Goal: Find specific page/section: Find specific page/section

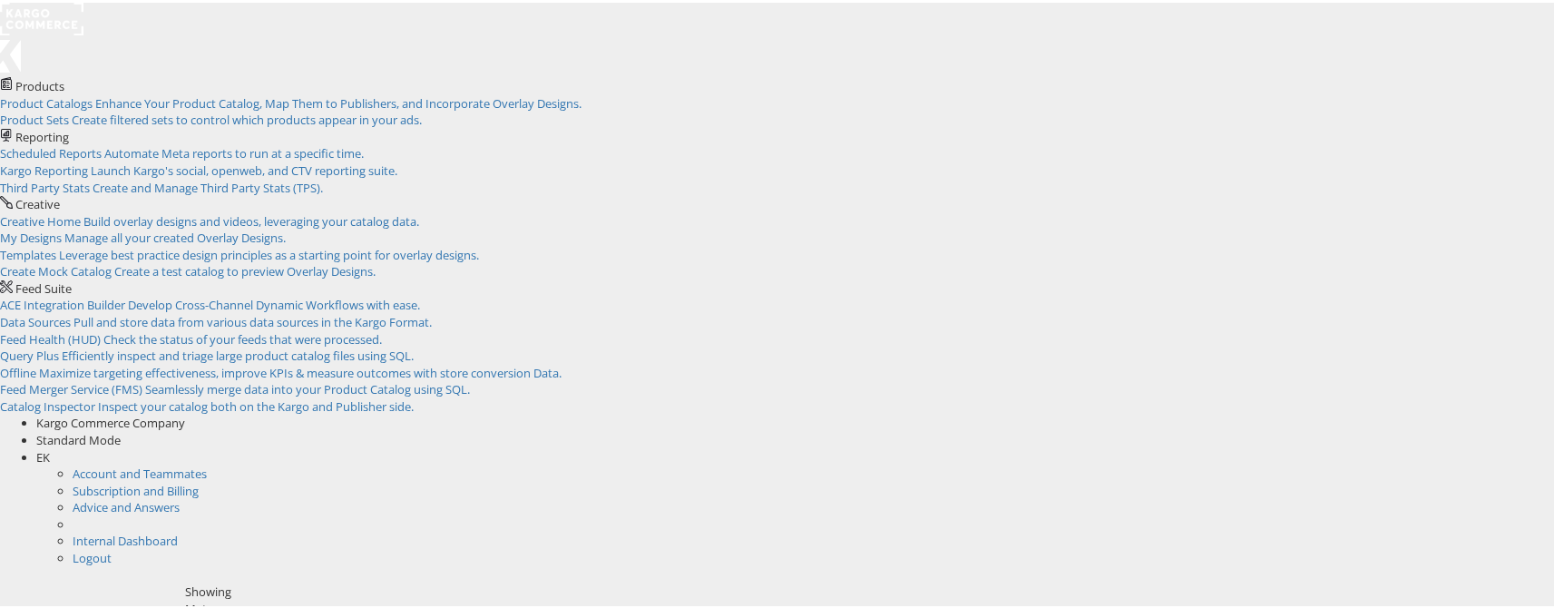
click at [54, 17] on rect at bounding box center [41, 16] width 83 height 33
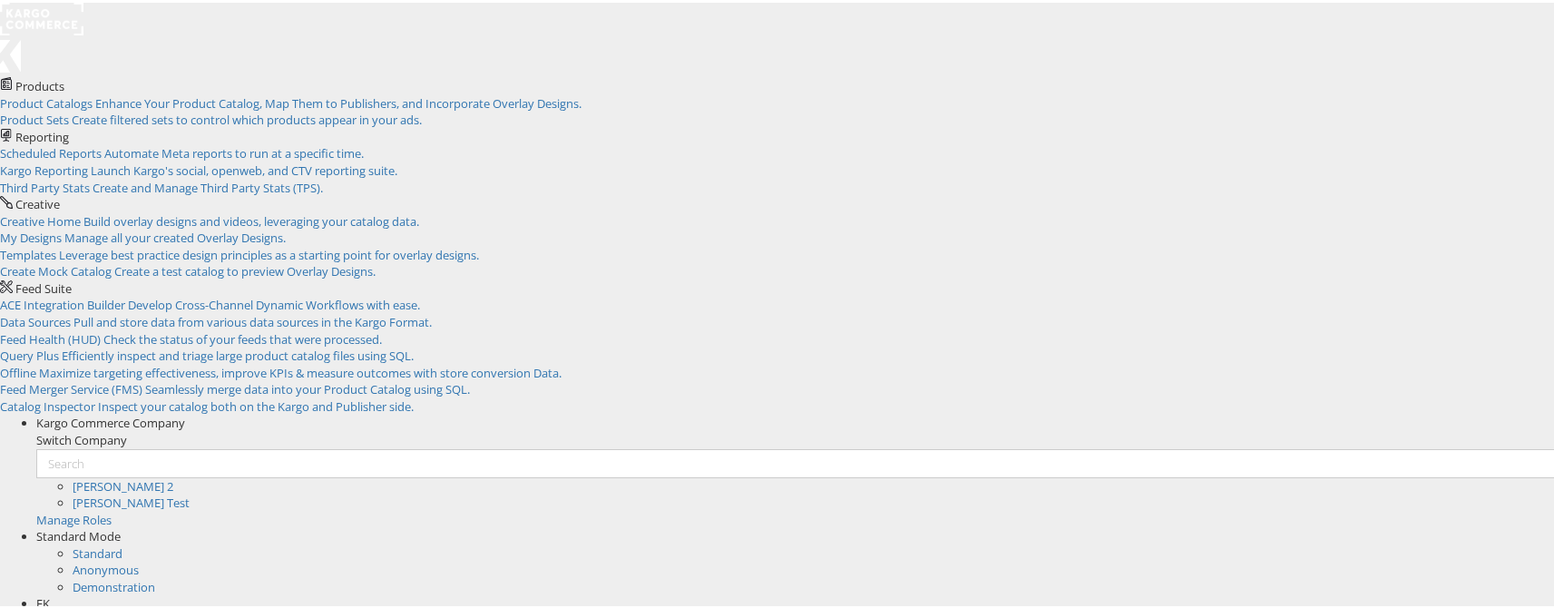
click at [50, 592] on span "EK" at bounding box center [43, 600] width 14 height 16
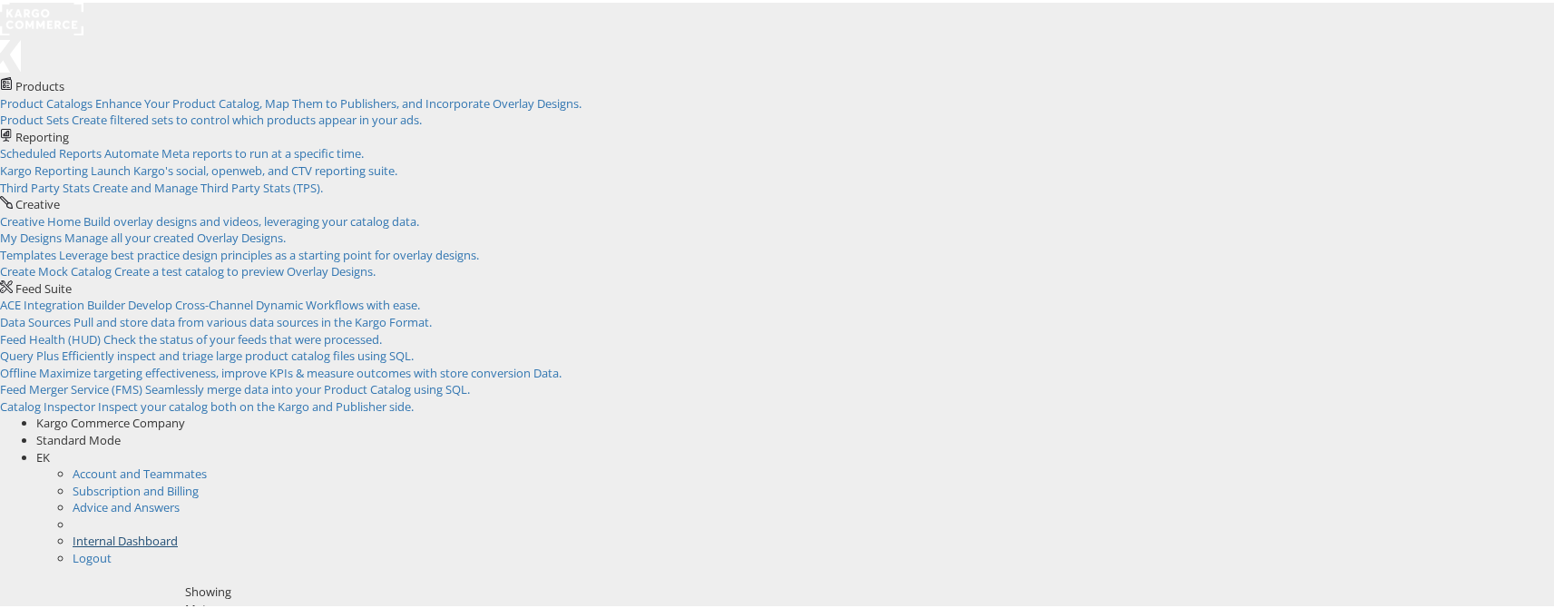
click at [178, 530] on link "Internal Dashboard" at bounding box center [125, 538] width 105 height 16
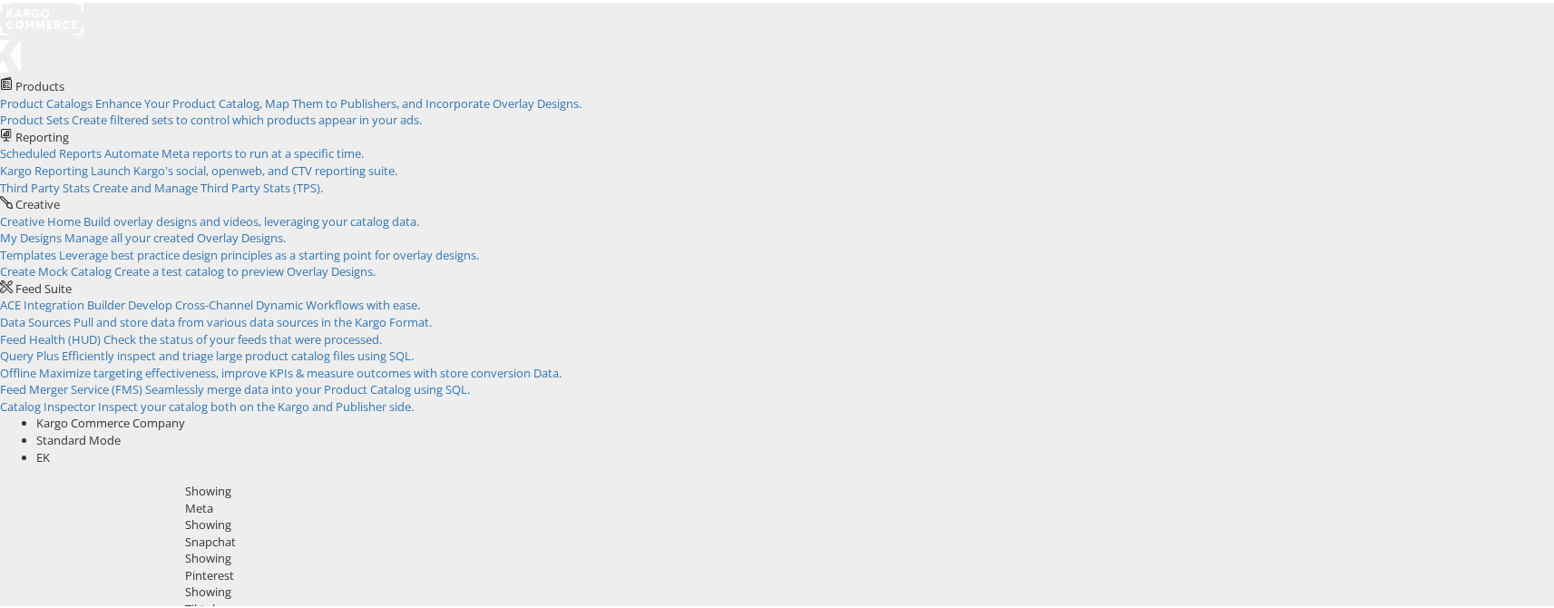
click at [1329, 412] on div "Kargo Commerce Company" at bounding box center [801, 420] width 1531 height 17
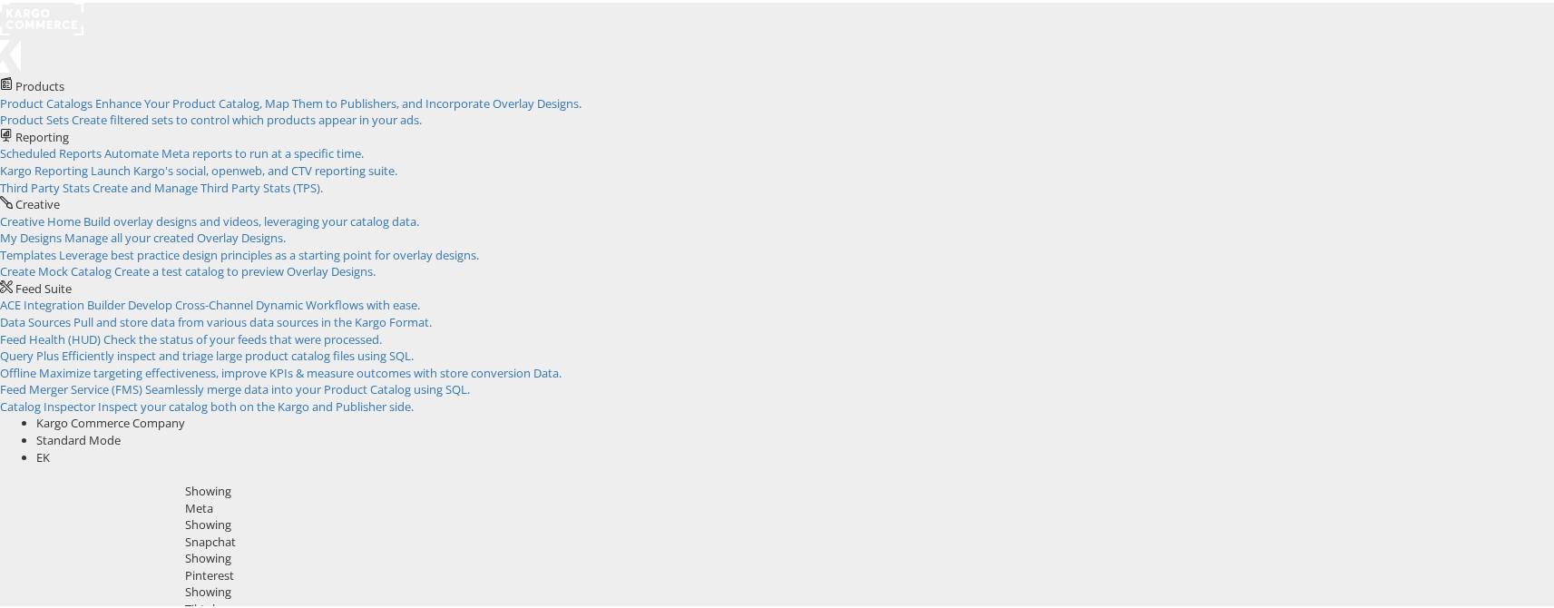
click at [64, 33] on rect at bounding box center [41, 16] width 83 height 33
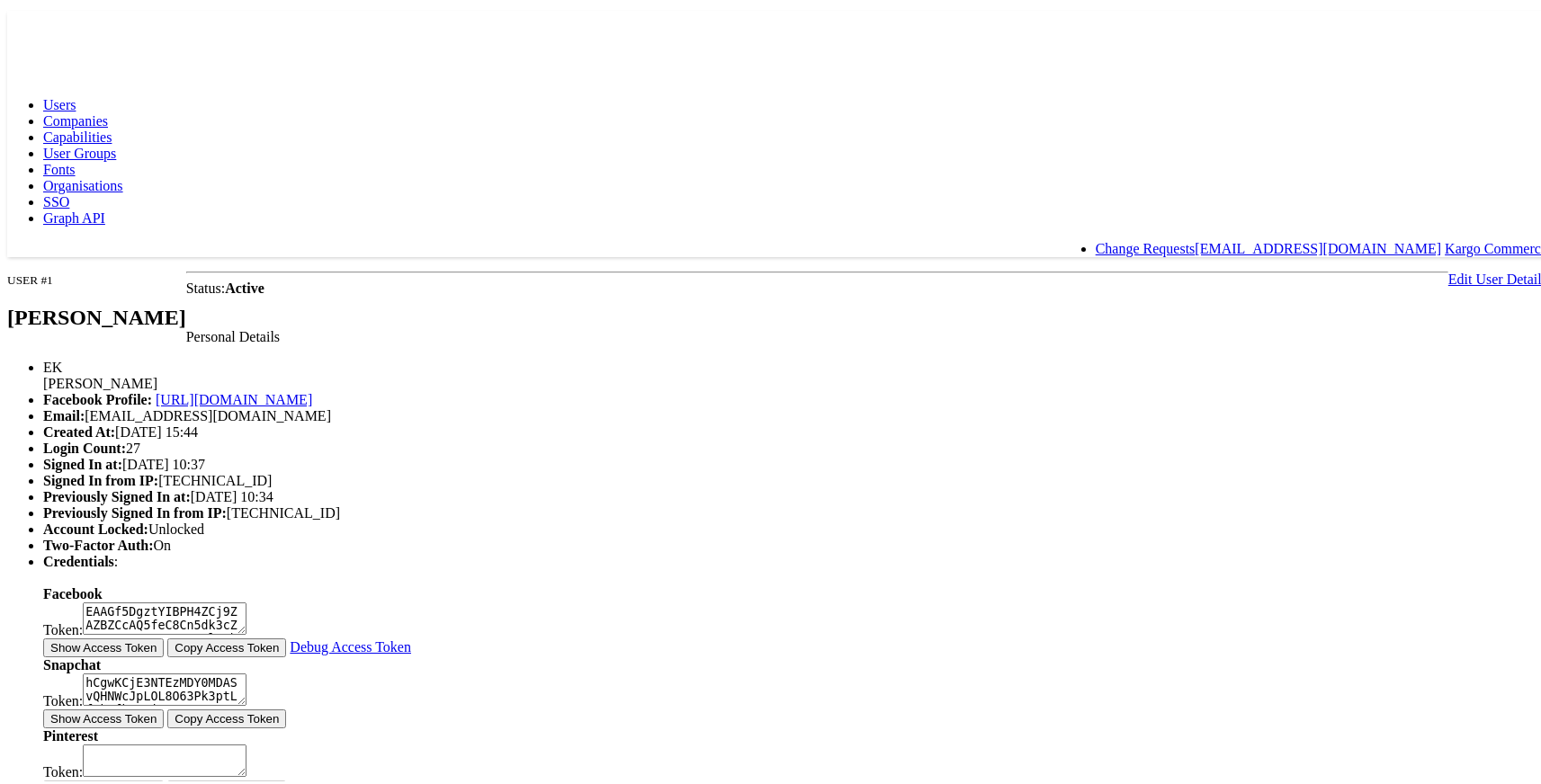
click at [111, 126] on span "Capabilities" at bounding box center [77, 133] width 68 height 15
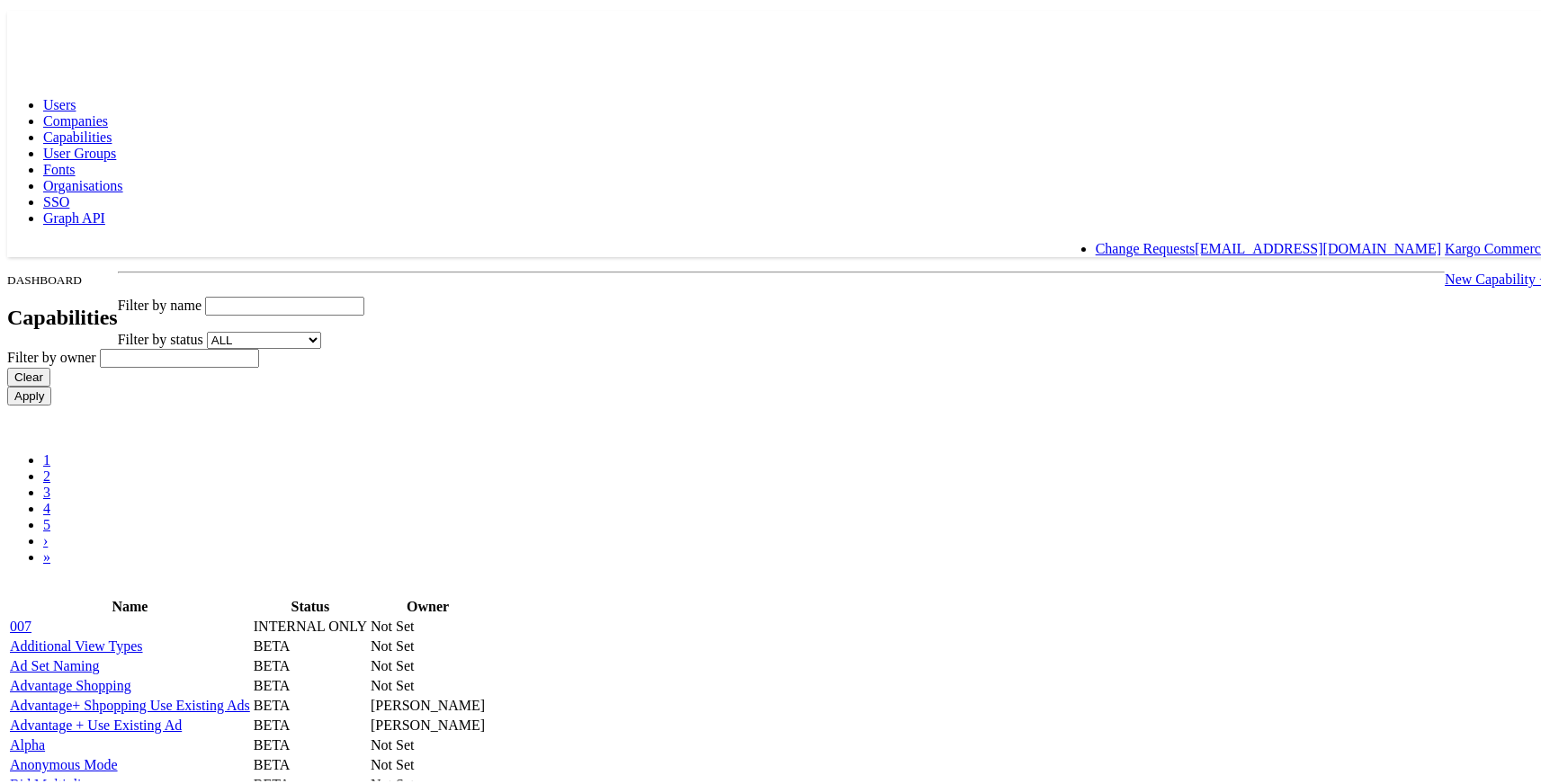
click at [364, 293] on input "text" at bounding box center [285, 302] width 160 height 19
type input "use"
click at [7, 383] on input "Apply" at bounding box center [29, 392] width 44 height 19
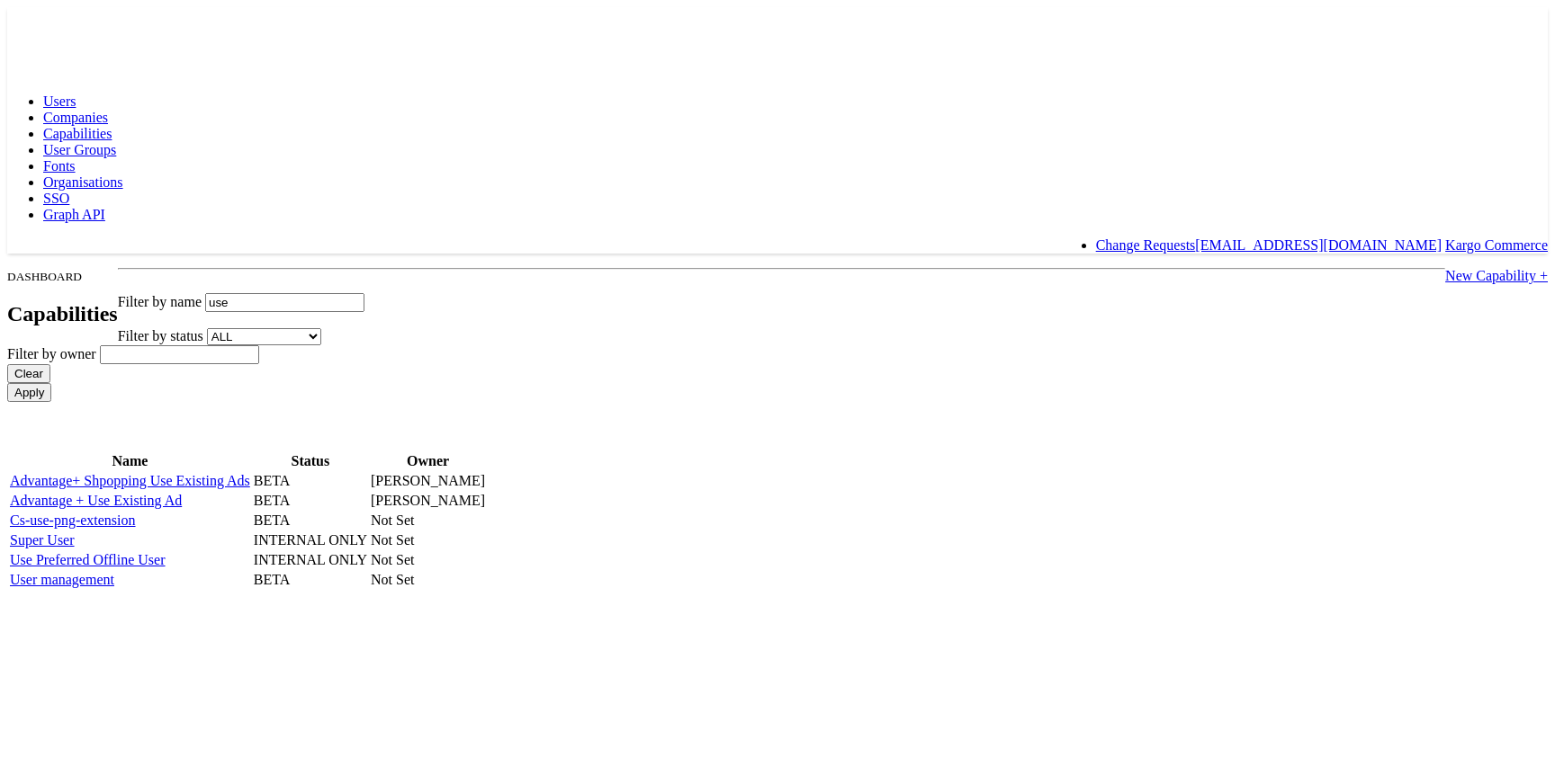
click at [166, 567] on link "Use Preferred Offline User" at bounding box center [87, 559] width 156 height 15
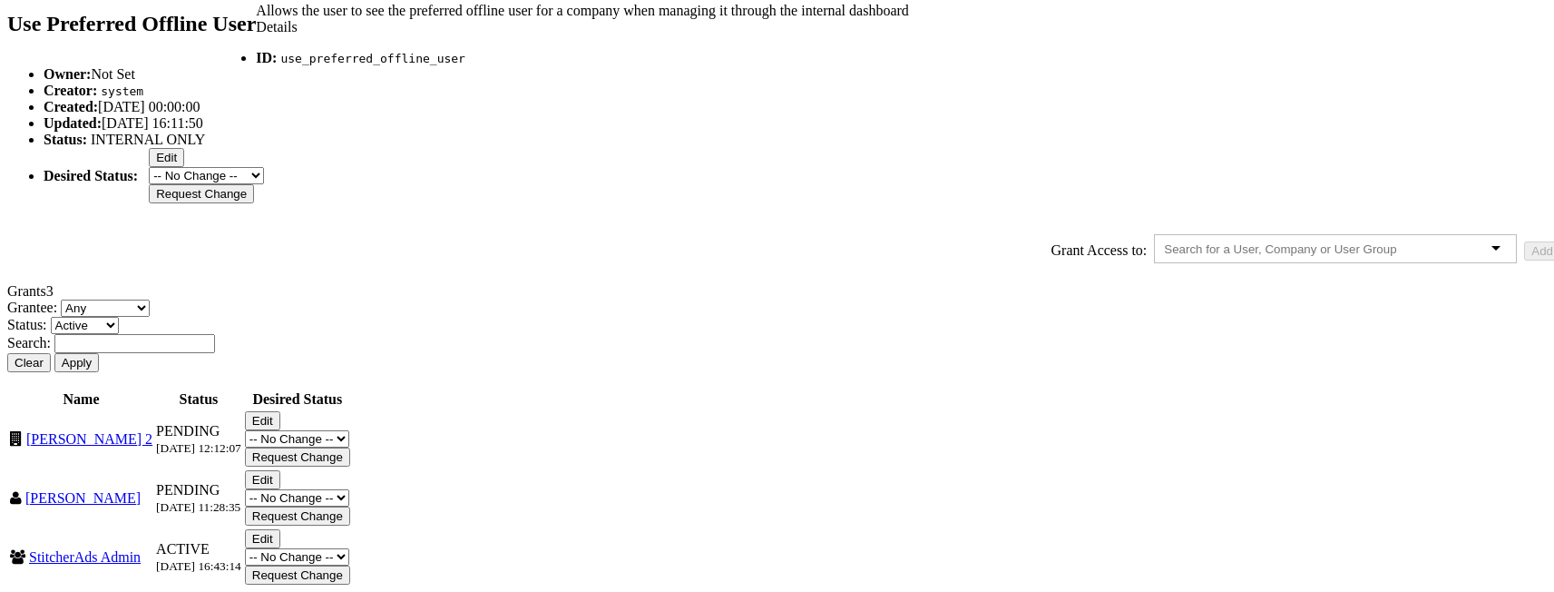
scroll to position [465, 0]
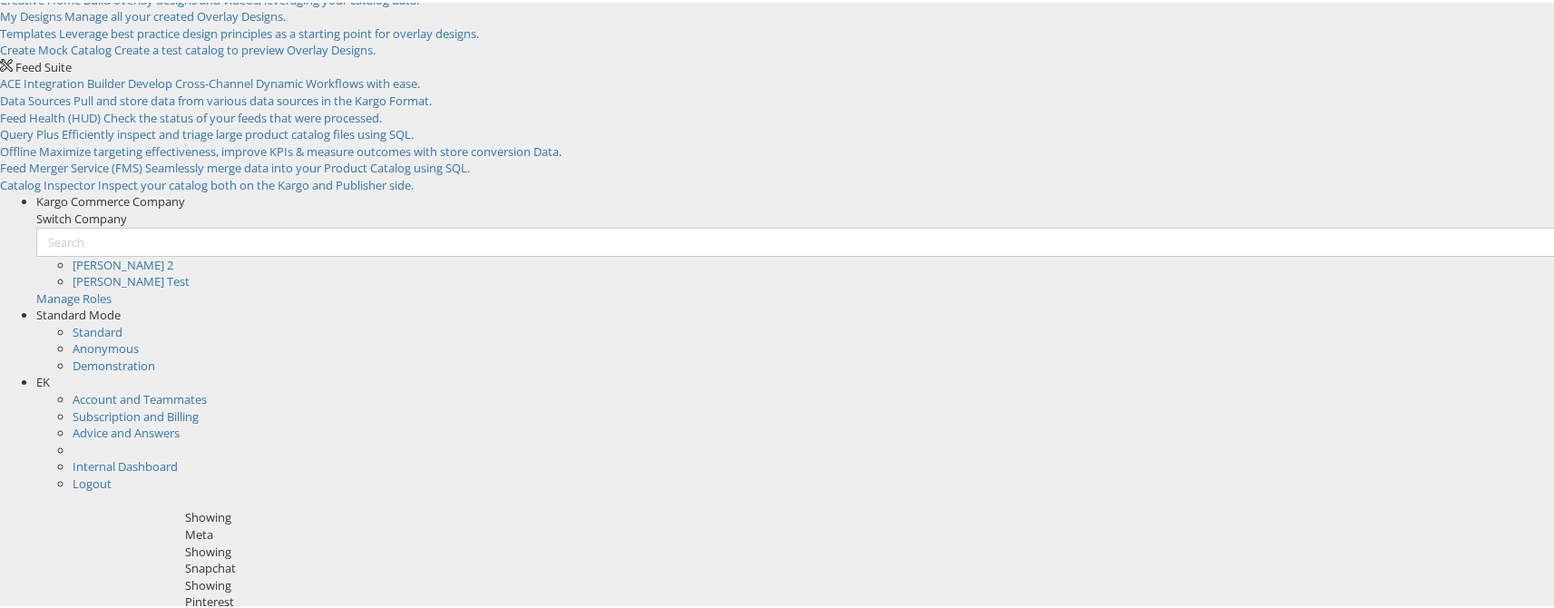
scroll to position [270, 0]
